Goal: Use online tool/utility

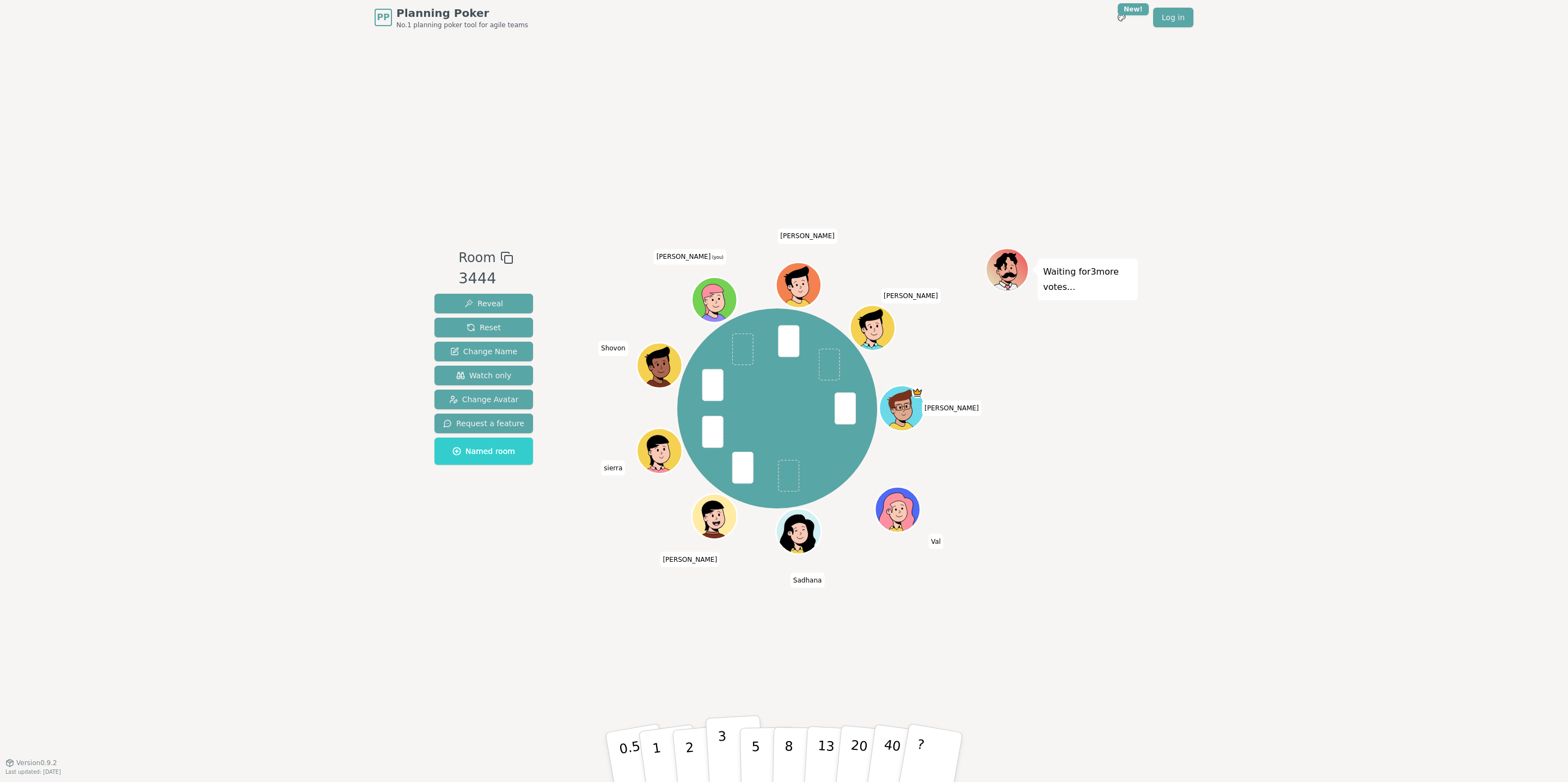
click at [722, 748] on p "3" at bounding box center [723, 758] width 12 height 60
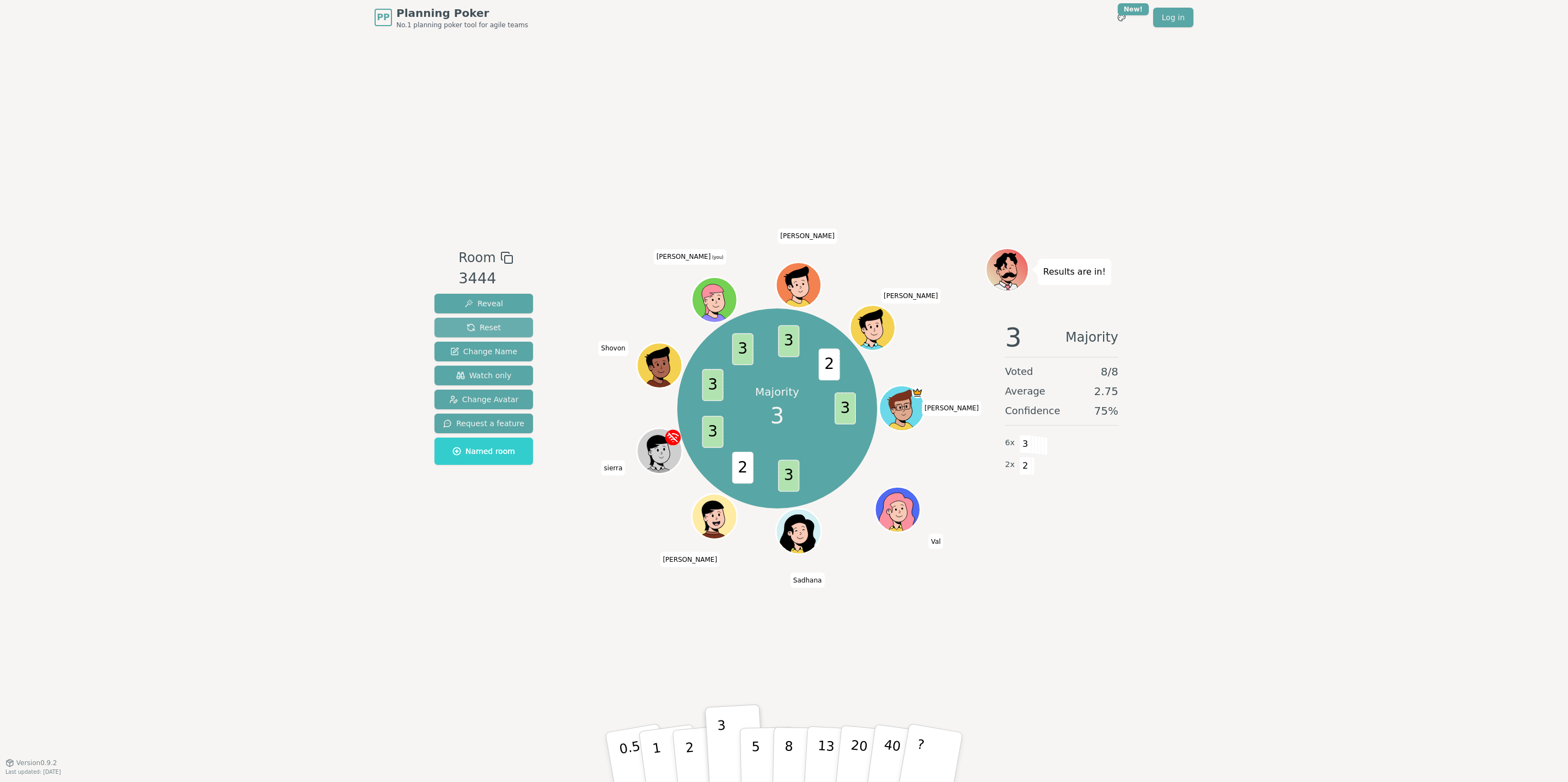
click at [495, 323] on span "Reset" at bounding box center [483, 327] width 34 height 11
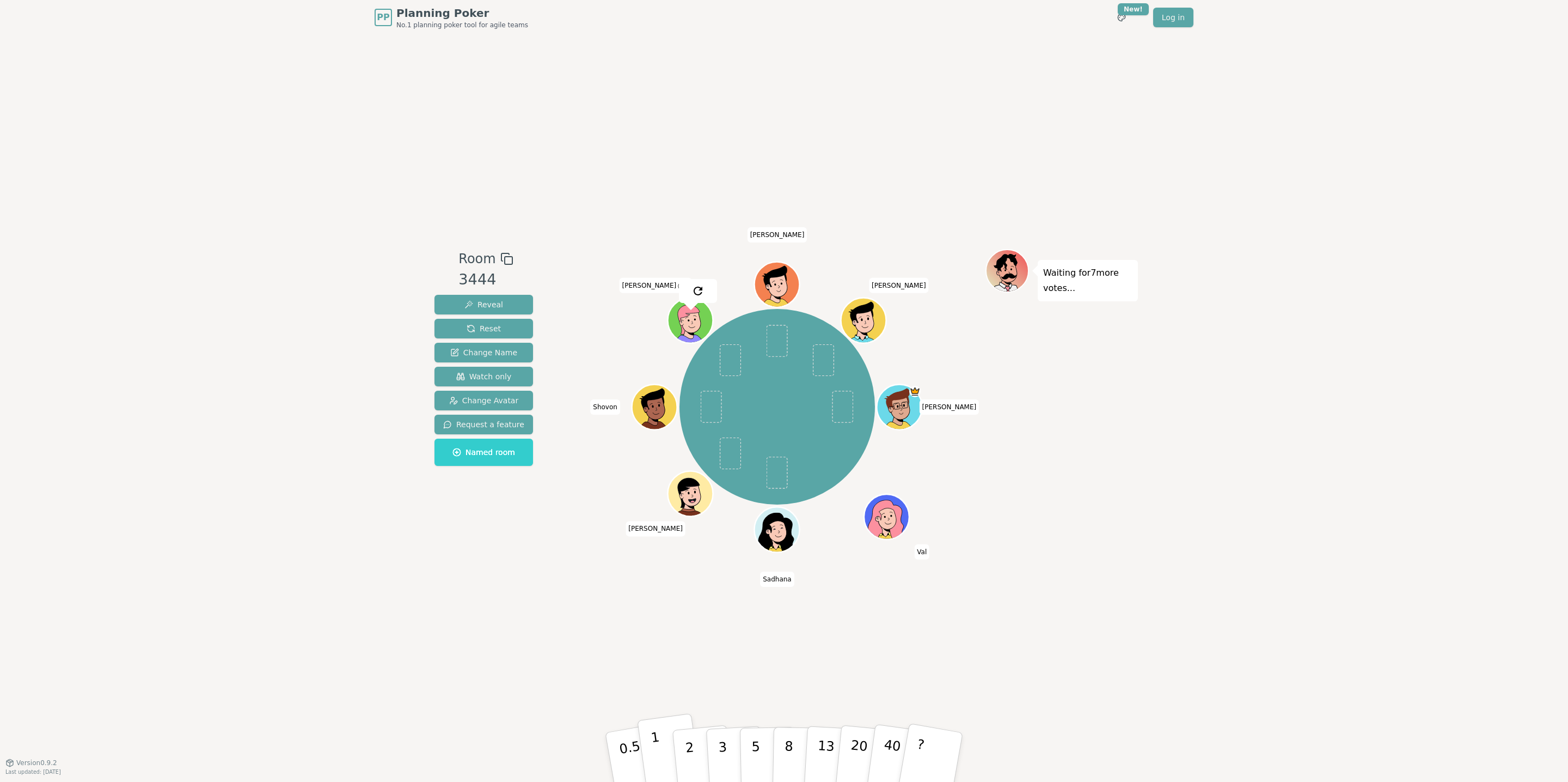
click at [658, 747] on p "1" at bounding box center [658, 759] width 17 height 60
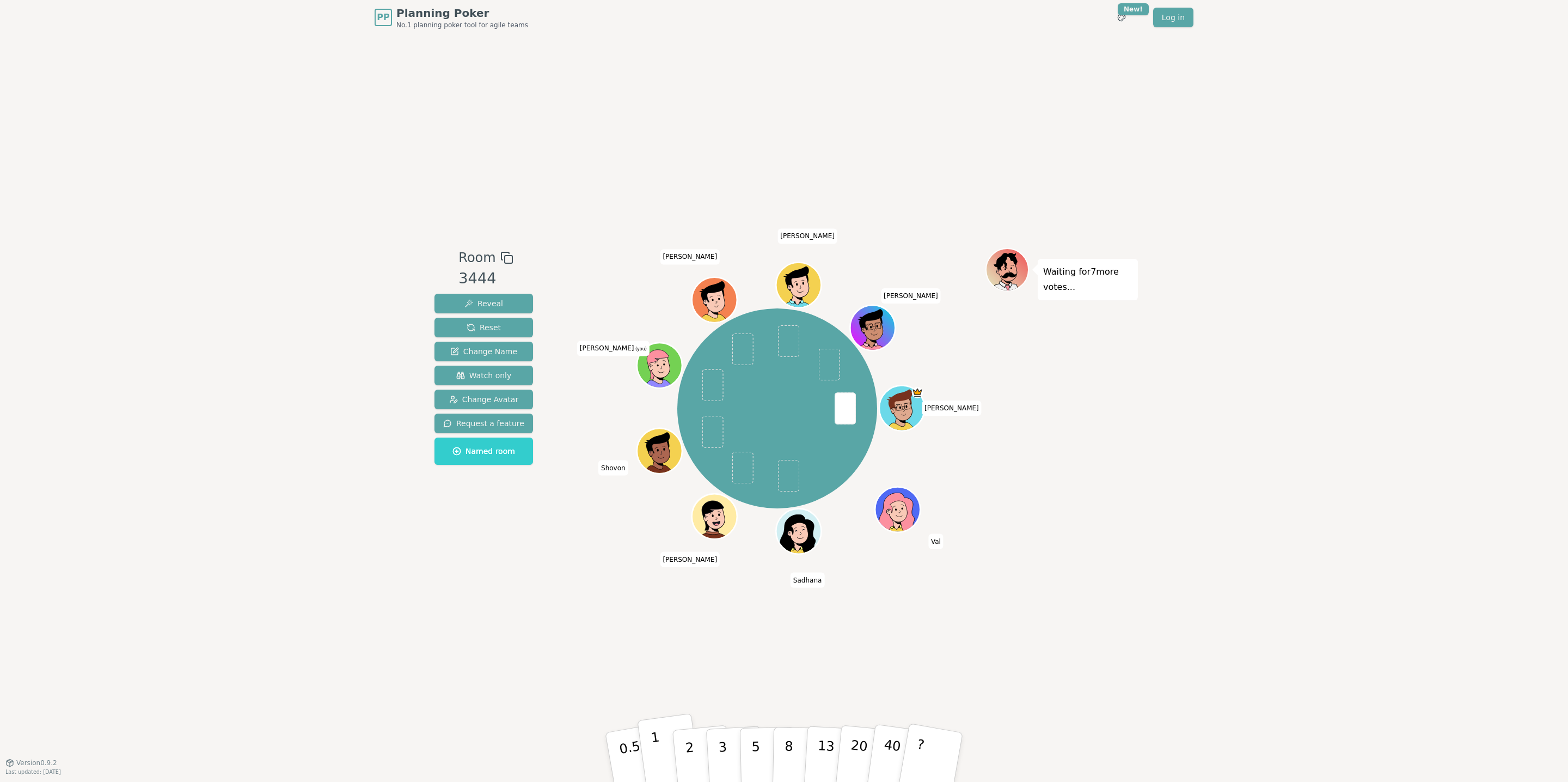
click at [653, 742] on p "1" at bounding box center [658, 759] width 17 height 60
click at [723, 762] on p "3" at bounding box center [723, 758] width 12 height 60
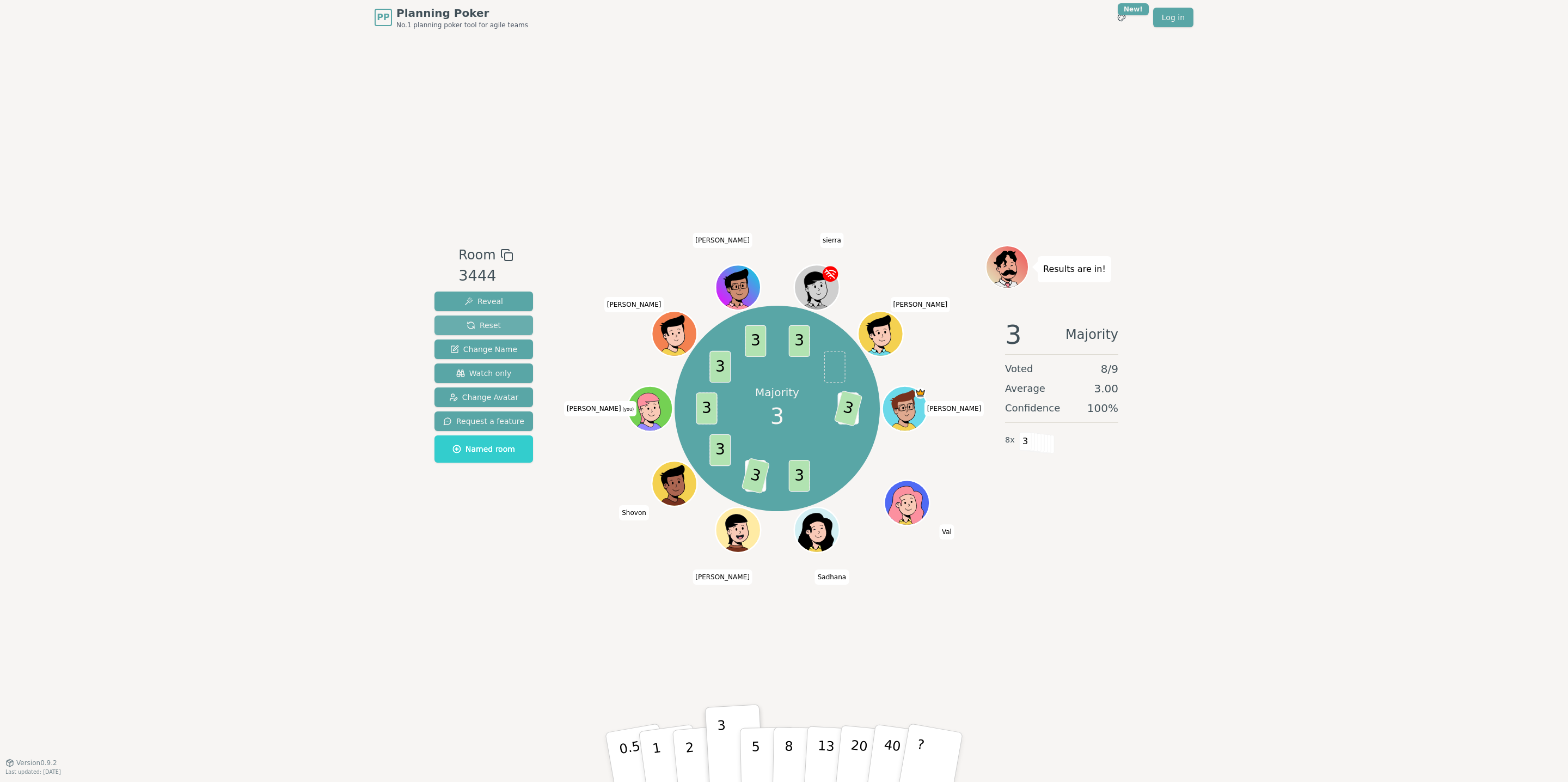
click at [479, 325] on span "Reset" at bounding box center [483, 325] width 34 height 11
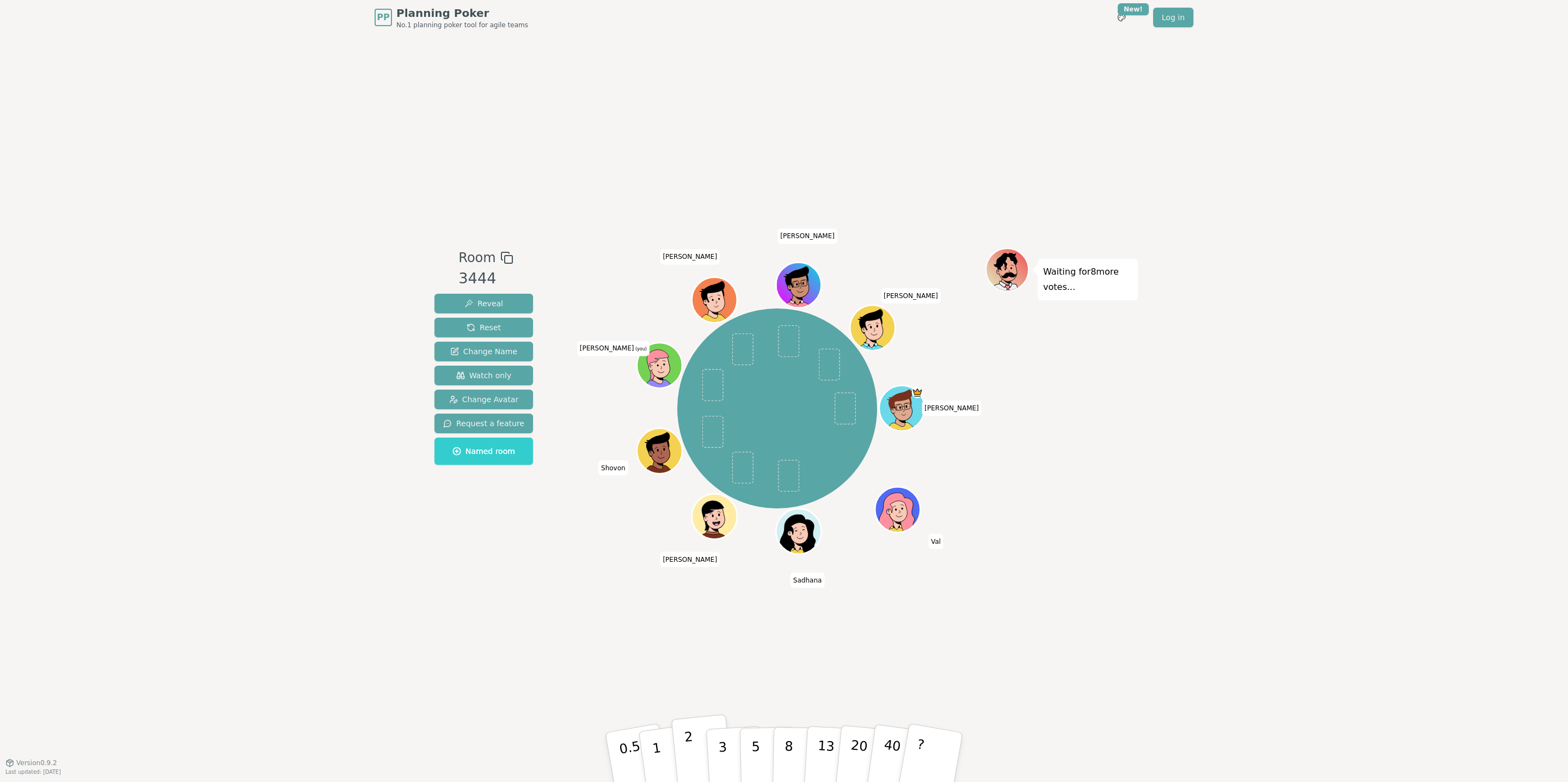
click at [691, 744] on p "2" at bounding box center [691, 759] width 14 height 60
click at [655, 747] on p "1" at bounding box center [658, 759] width 17 height 60
click at [761, 749] on button "5" at bounding box center [768, 758] width 56 height 83
click at [1282, 526] on div "PP Planning Poker No.1 planning poker tool for agile teams Toggle theme New! Lo…" at bounding box center [784, 391] width 1568 height 783
